Goal: Task Accomplishment & Management: Use online tool/utility

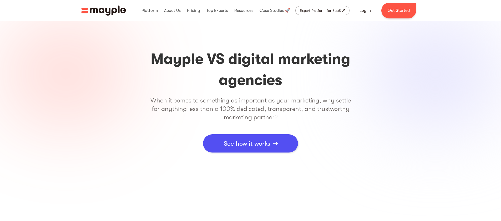
click at [93, 8] on img "home" at bounding box center [103, 11] width 45 height 10
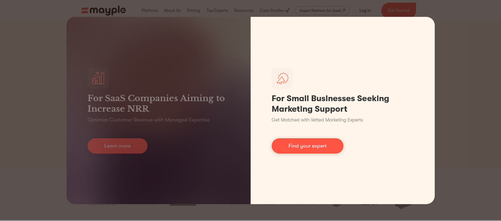
click at [463, 89] on div "For SaaS Companies Aiming to Increase NRR Optimize Customer Revenue with Manage…" at bounding box center [250, 110] width 501 height 221
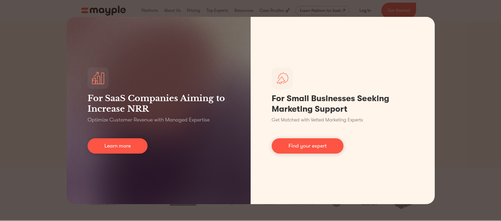
click at [452, 88] on div "For SaaS Companies Aiming to Increase NRR Optimize Customer Revenue with Manage…" at bounding box center [250, 110] width 501 height 221
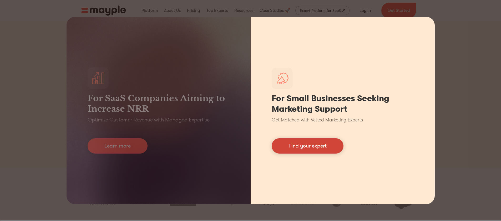
click at [313, 146] on link "Find your expert" at bounding box center [308, 145] width 72 height 15
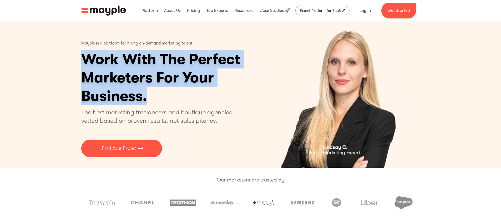
drag, startPoint x: 71, startPoint y: 50, endPoint x: 169, endPoint y: 101, distance: 110.1
click at [165, 101] on div "Mayple is a platform for hiring on-demand marketing talent. Work With The Perfe…" at bounding box center [250, 94] width 501 height 147
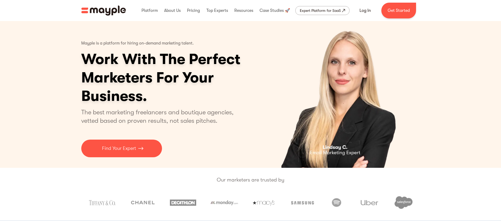
click at [172, 102] on h1 "Work With The Perfect Marketers For Your Business." at bounding box center [181, 77] width 200 height 55
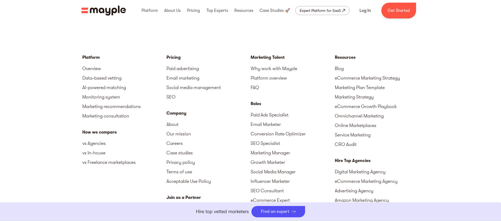
scroll to position [2406, 0]
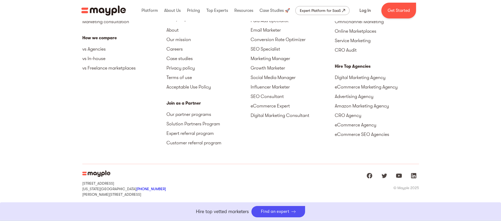
drag, startPoint x: 190, startPoint y: 178, endPoint x: 190, endPoint y: 175, distance: 2.6
